Goal: Task Accomplishment & Management: Complete application form

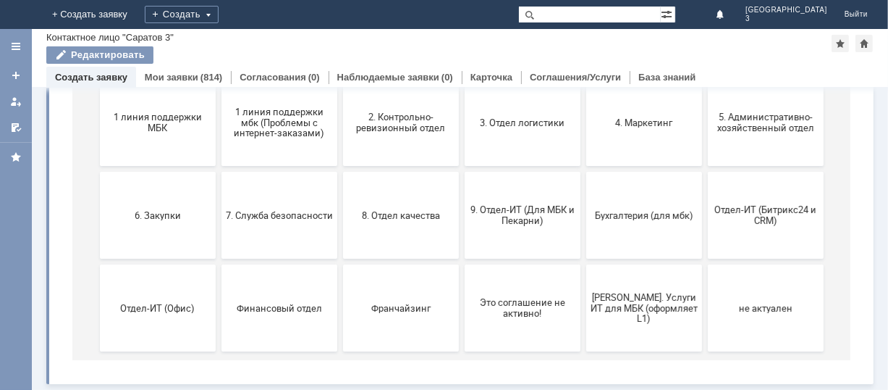
scroll to position [198, 0]
click at [510, 200] on button "9. Отдел-ИТ (Для МБК и Пекарни)" at bounding box center [522, 216] width 116 height 87
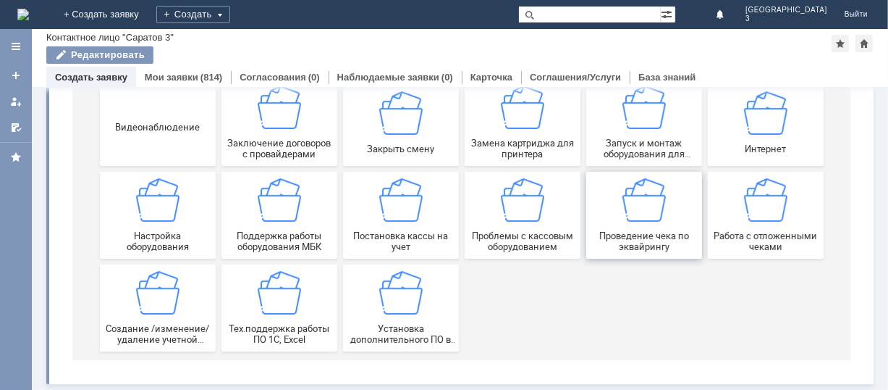
scroll to position [201, 0]
click at [765, 206] on img at bounding box center [765, 200] width 43 height 43
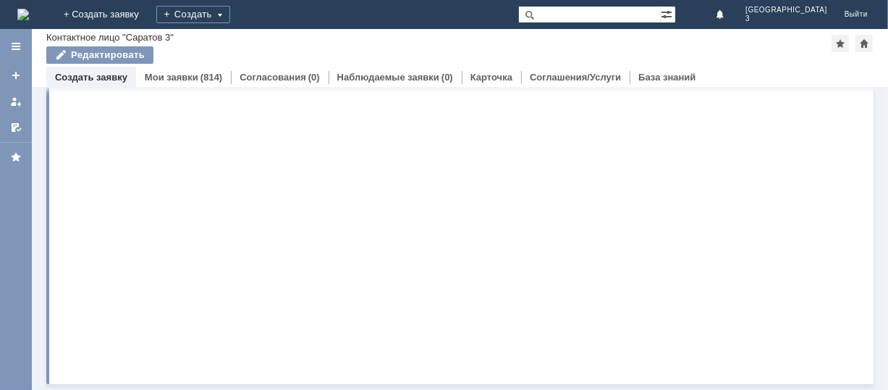
scroll to position [0, 0]
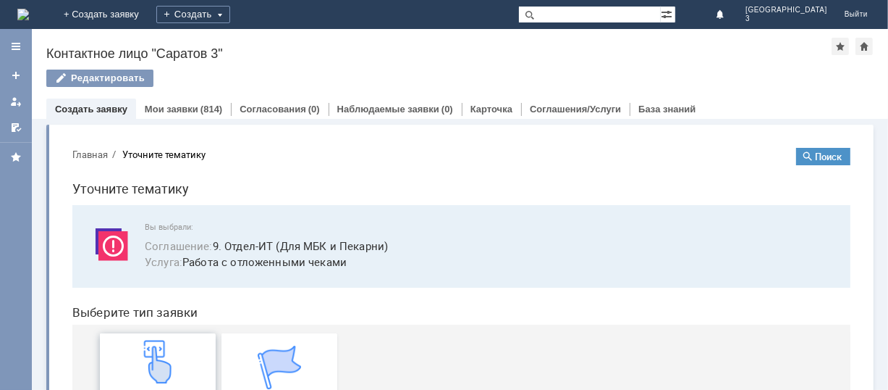
click at [135, 357] on img at bounding box center [156, 360] width 43 height 43
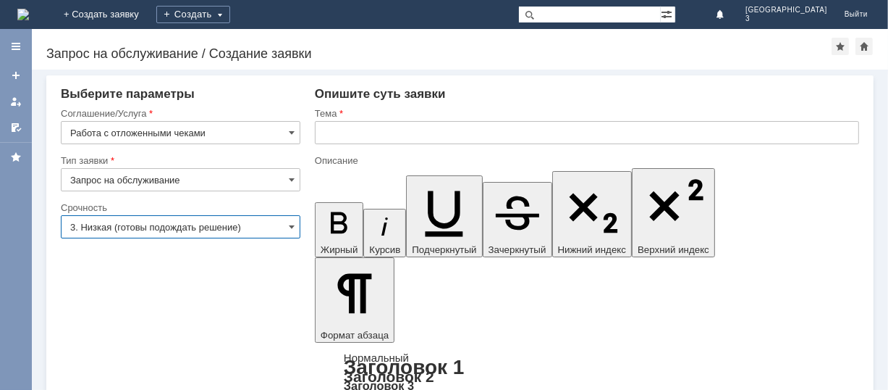
click at [161, 223] on input "3. Низкая (готовы подождать решение)" at bounding box center [181, 226] width 240 height 23
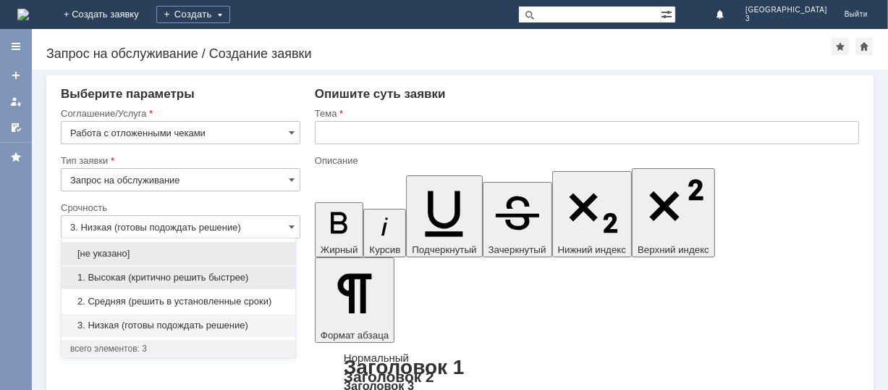
click at [130, 277] on span "1. Высокая (критично решить быстрее)" at bounding box center [178, 278] width 216 height 12
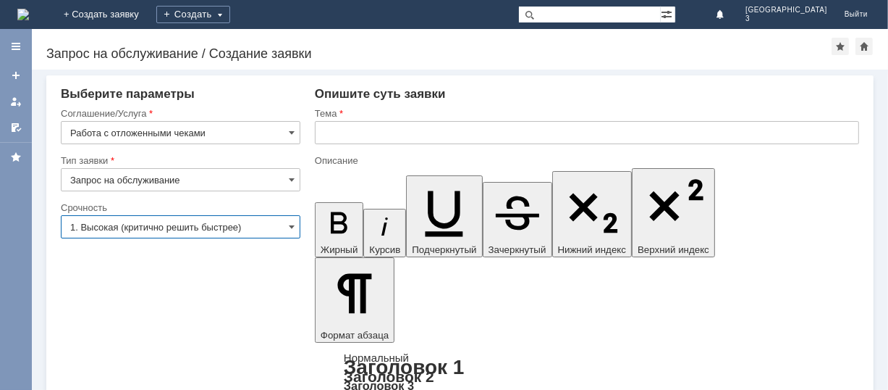
type input "1. Высокая (критично решить быстрее)"
click at [340, 130] on input "text" at bounding box center [587, 132] width 544 height 23
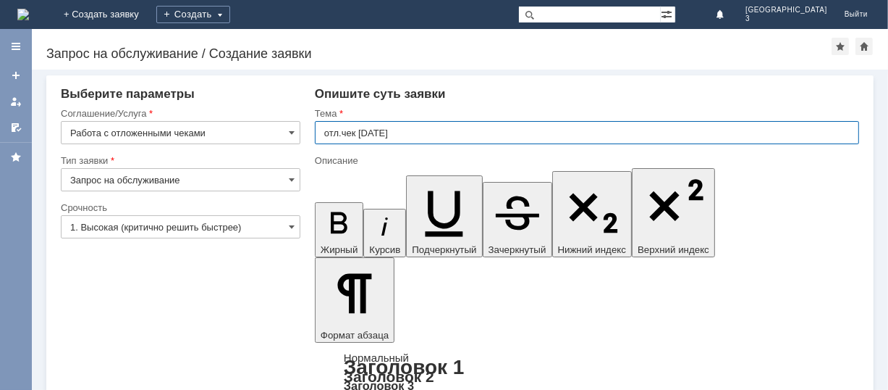
click at [350, 133] on input "отл.чек [DATE]" at bounding box center [587, 132] width 544 height 23
type input "отл.чеки [DATE]"
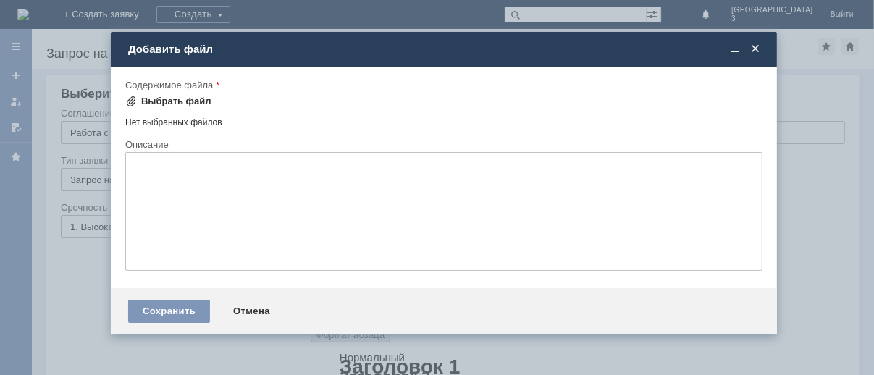
click at [157, 100] on div "Выбрать файл" at bounding box center [176, 102] width 70 height 12
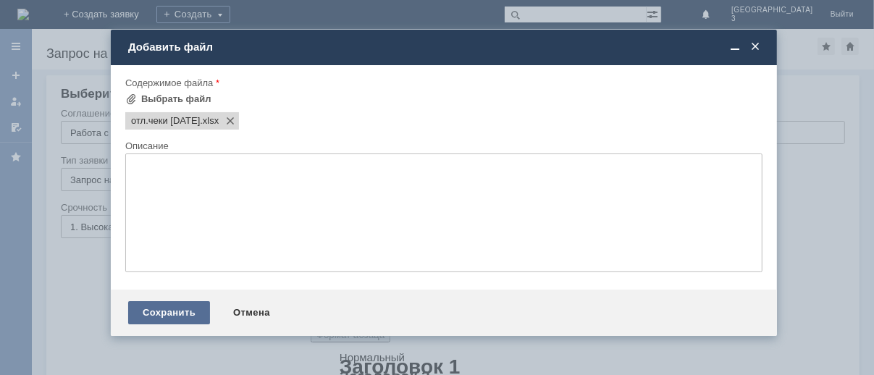
click at [187, 320] on div "Сохранить" at bounding box center [169, 312] width 82 height 23
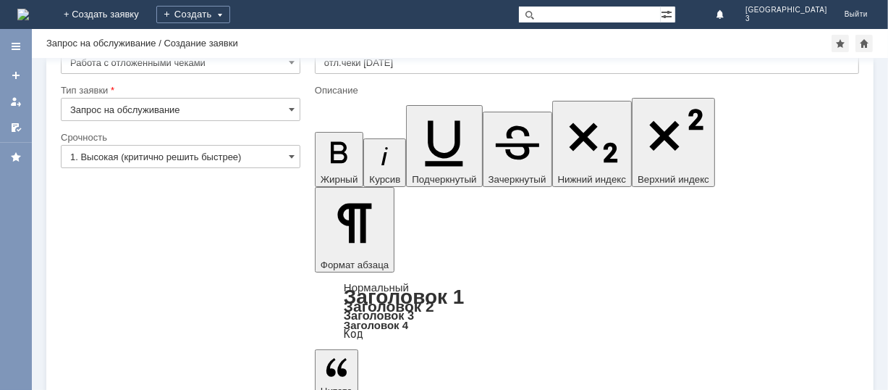
scroll to position [58, 0]
